Goal: Task Accomplishment & Management: Use online tool/utility

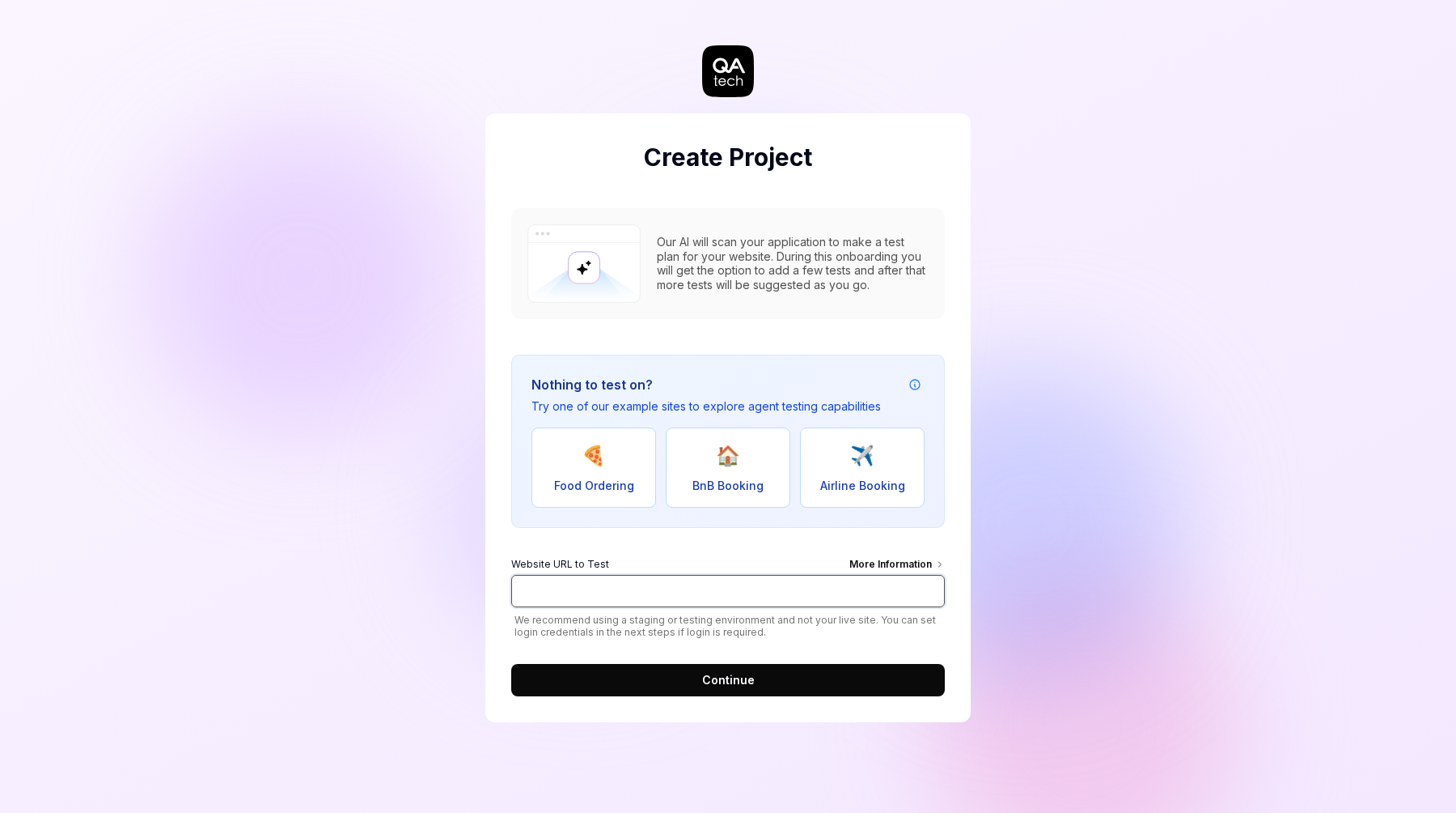
click at [581, 591] on input "Website URL to Test More Information" at bounding box center [728, 590] width 433 height 32
click at [1144, 535] on div "Create Project Our AI will scan your application to make a test plan for your w…" at bounding box center [728, 406] width 1456 height 813
click at [706, 584] on input "Website URL to Test More Information" at bounding box center [728, 590] width 433 height 32
paste input "[URL][DOMAIN_NAME]"
type input "[URL][DOMAIN_NAME]"
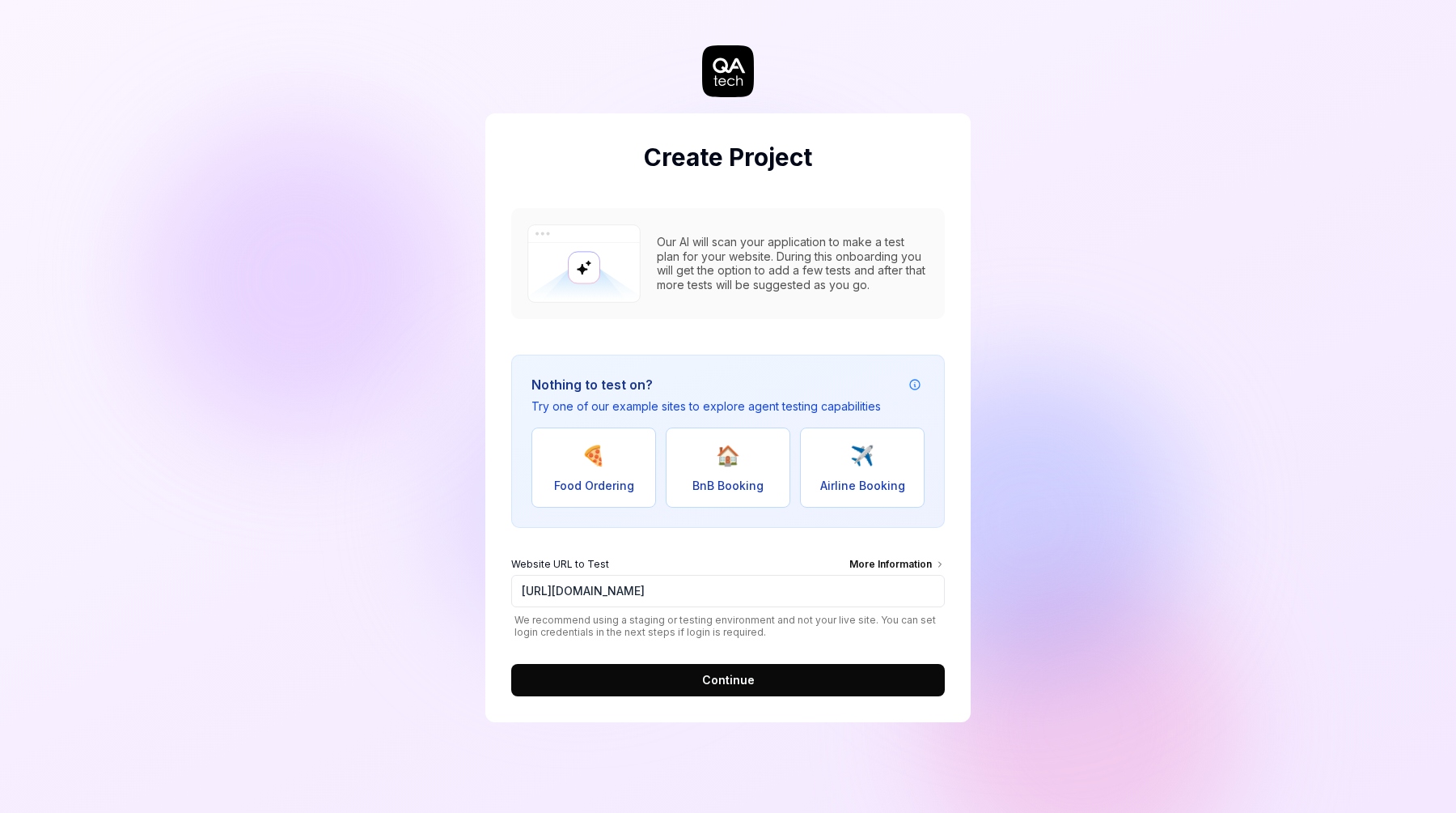
click at [758, 680] on button "Continue" at bounding box center [728, 679] width 433 height 32
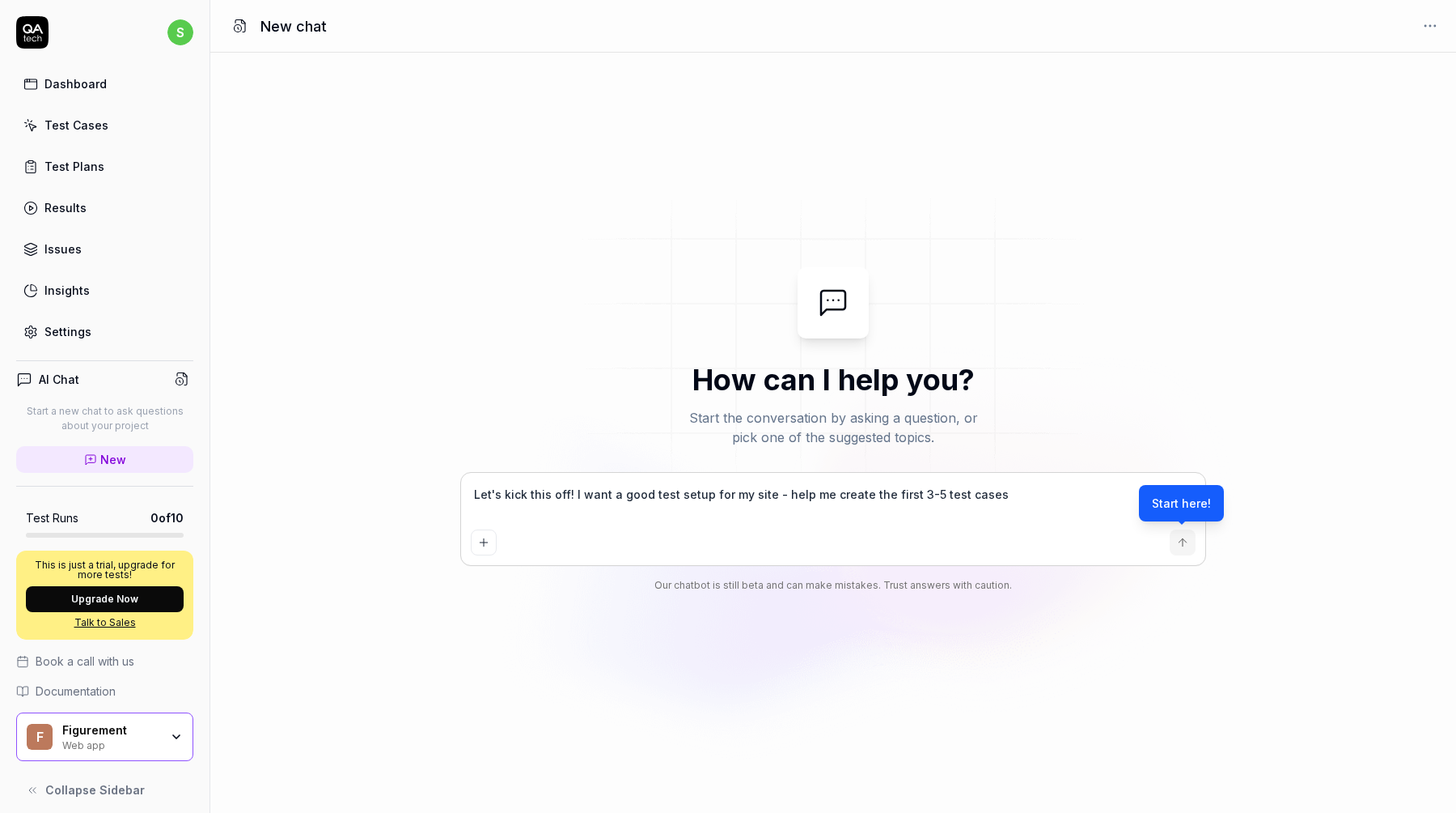
type textarea "*"
click at [736, 503] on textarea "Let's kick this off! I want a good test setup for my site - help me create the …" at bounding box center [833, 503] width 725 height 40
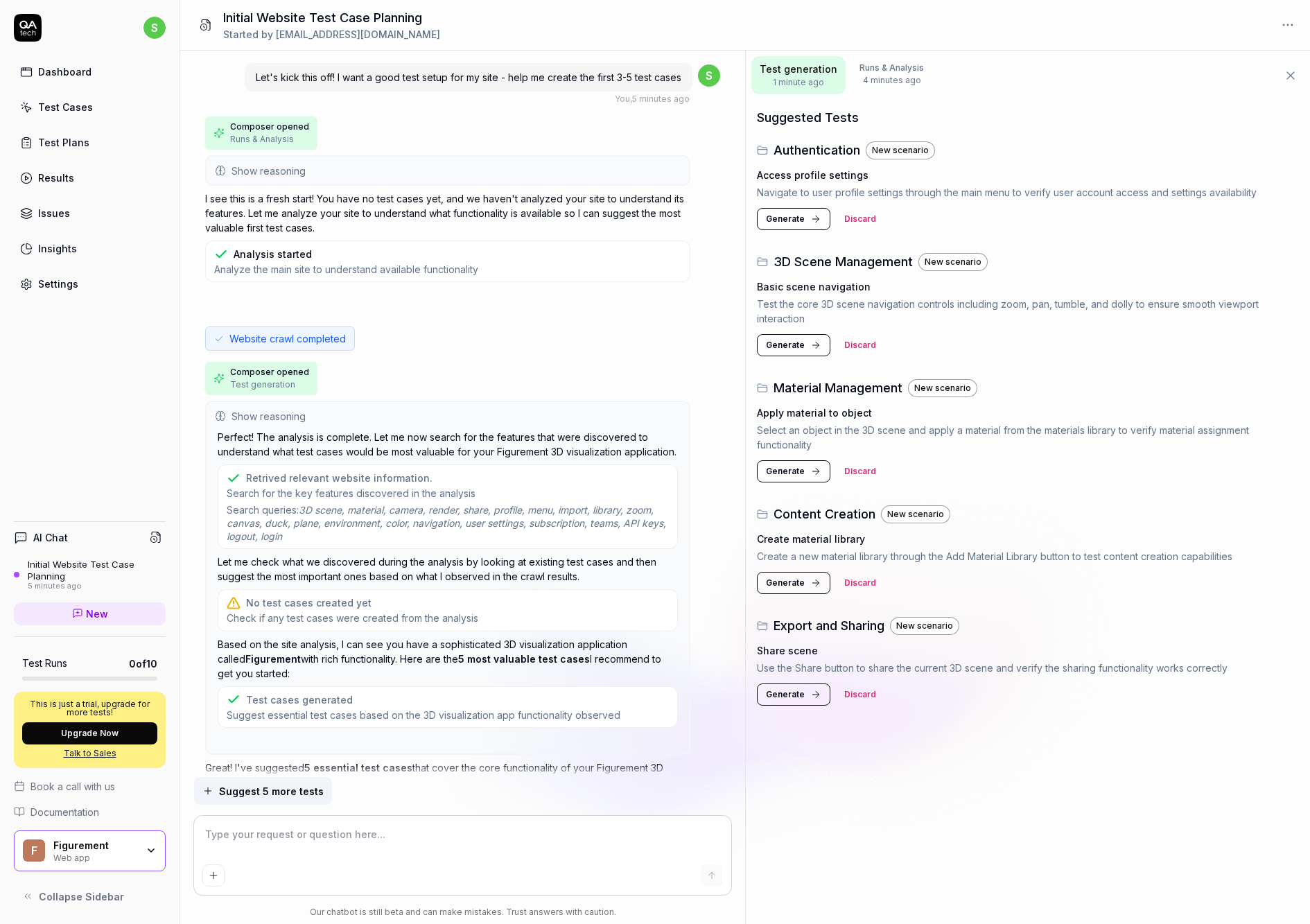
scroll to position [178, 0]
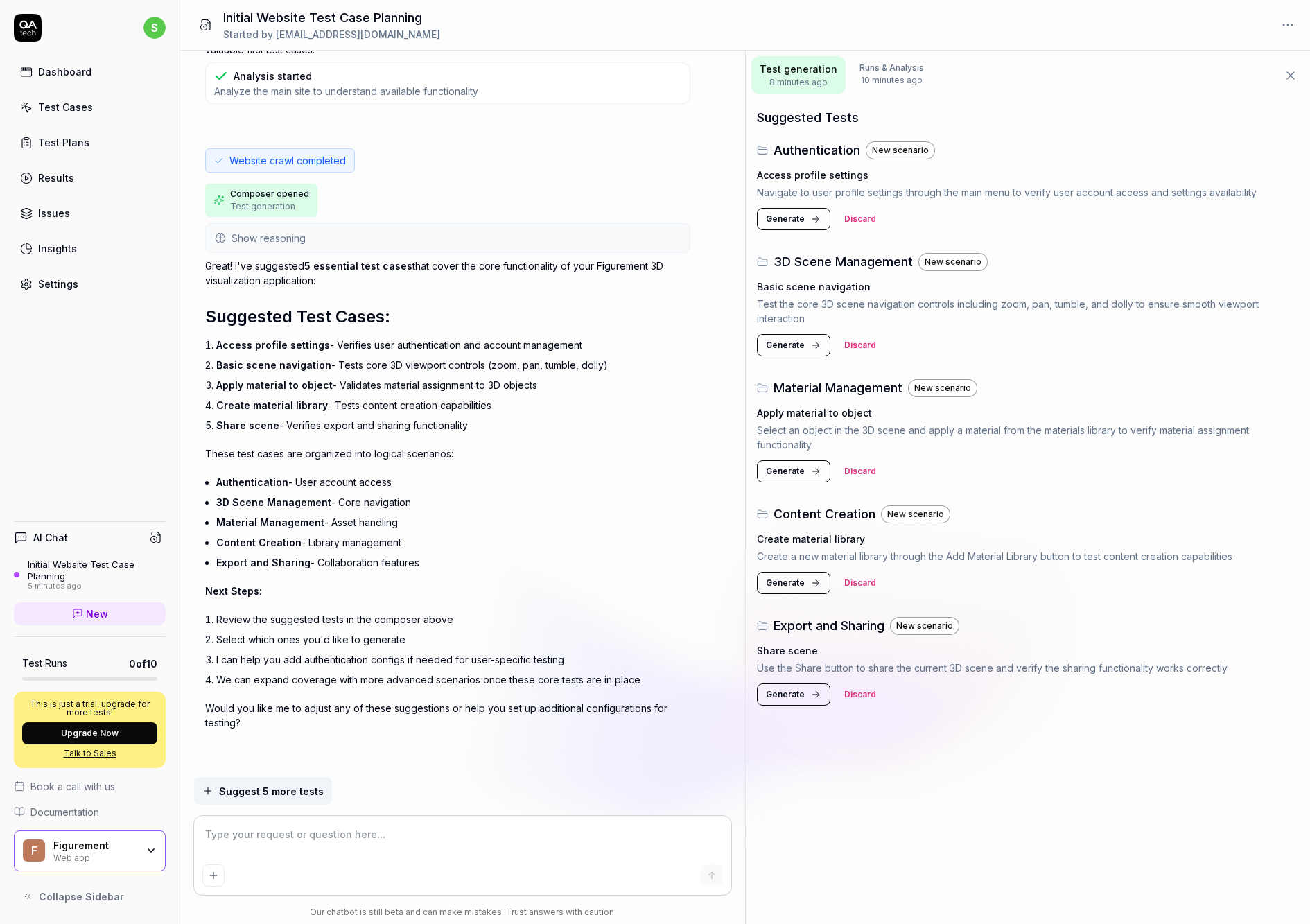
type textarea "*"
